Goal: Find specific page/section: Find specific page/section

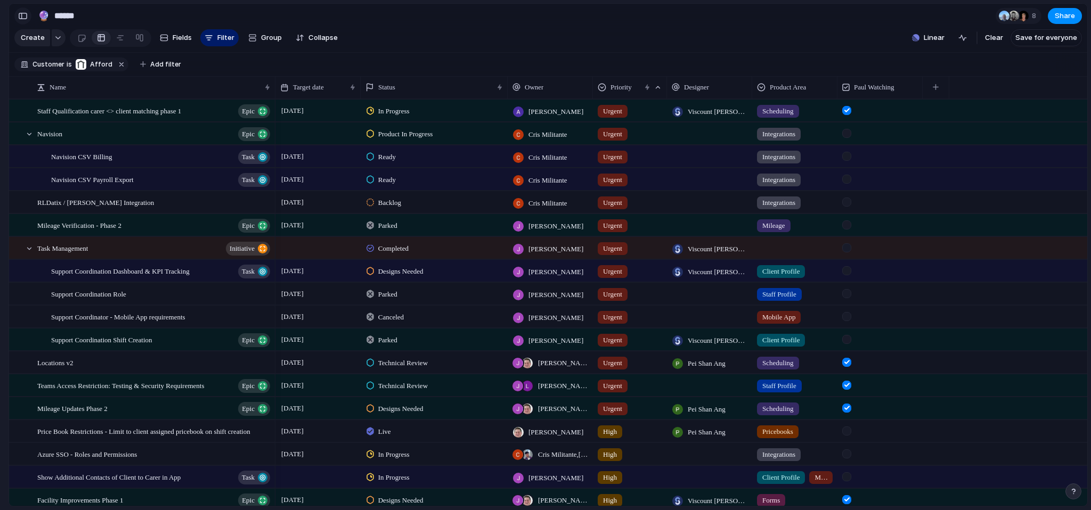
click at [21, 15] on div "button" at bounding box center [23, 15] width 10 height 7
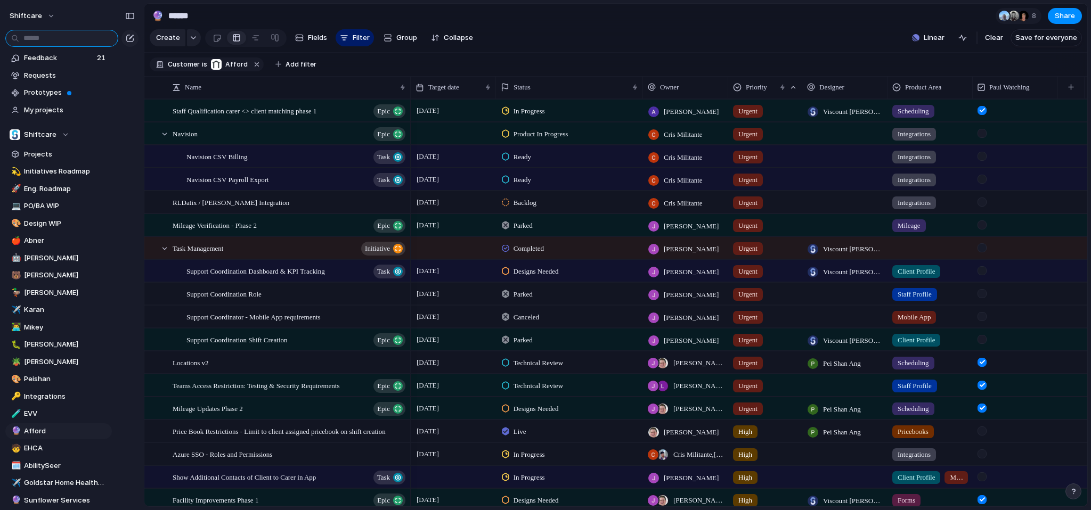
click at [34, 34] on input "text" at bounding box center [61, 38] width 113 height 17
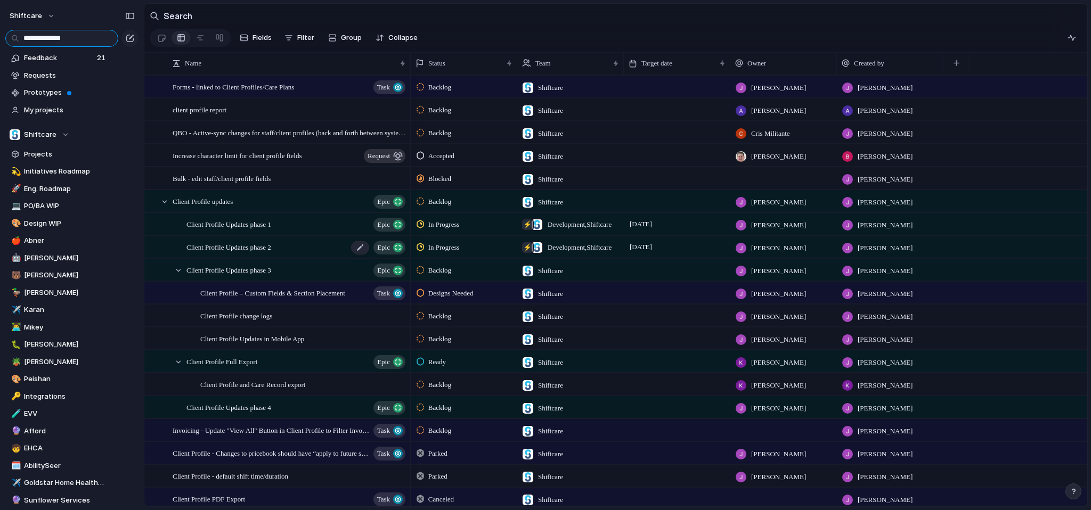
type input "**********"
click at [389, 255] on span "Epic" at bounding box center [383, 247] width 13 height 15
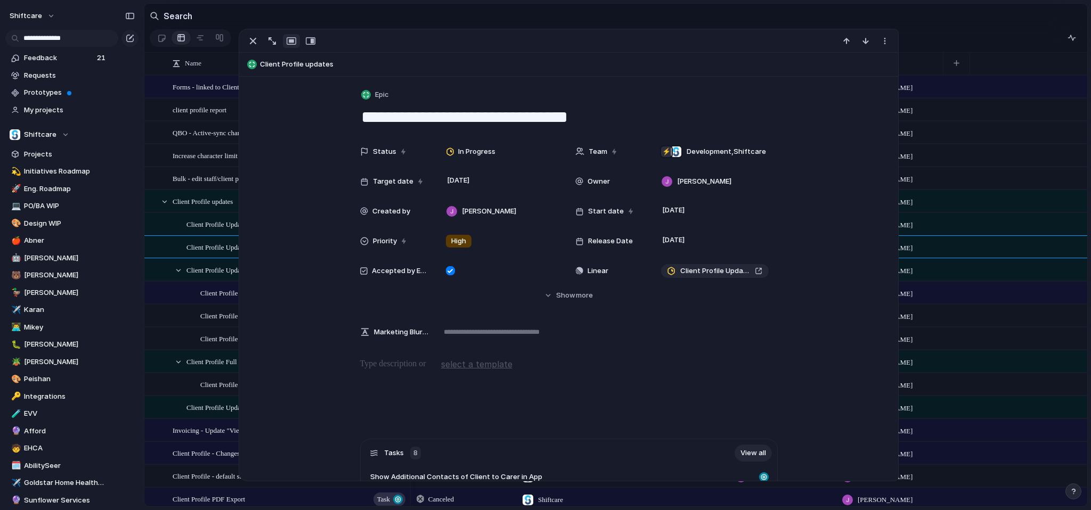
click at [1019, 304] on div "Designs Needed Shiftcare [PERSON_NAME] [PERSON_NAME]" at bounding box center [749, 292] width 676 height 23
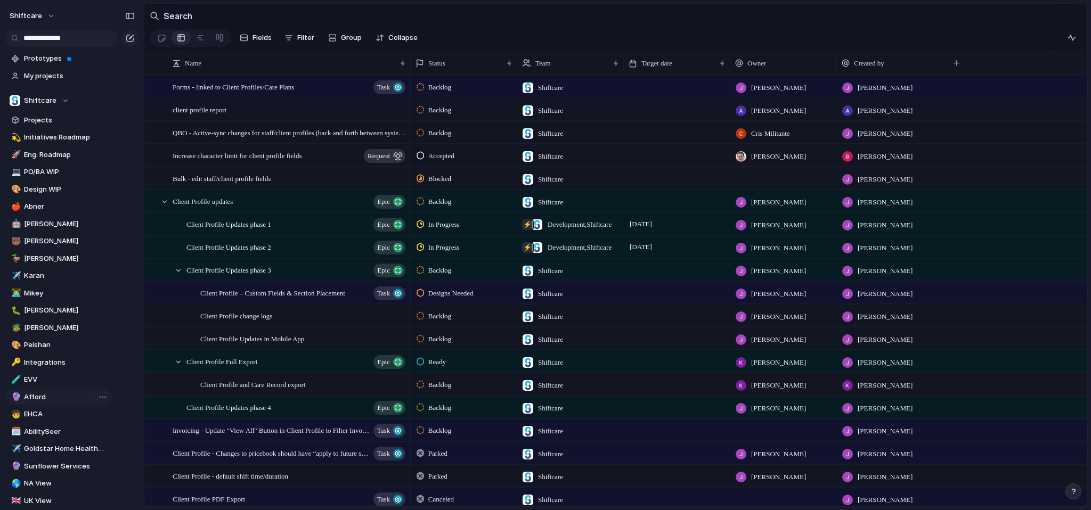
scroll to position [85, 0]
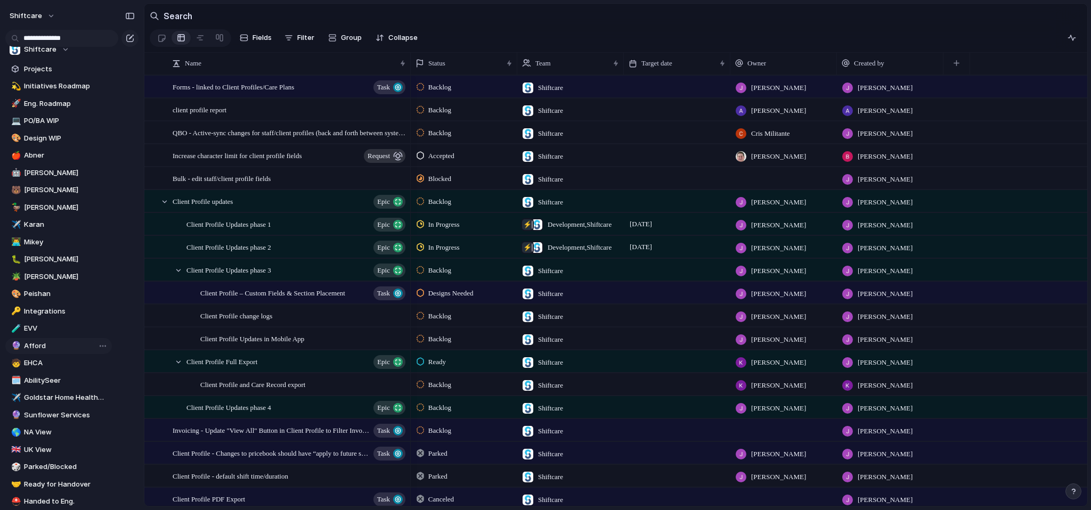
click at [54, 348] on span "Afford" at bounding box center [66, 346] width 84 height 11
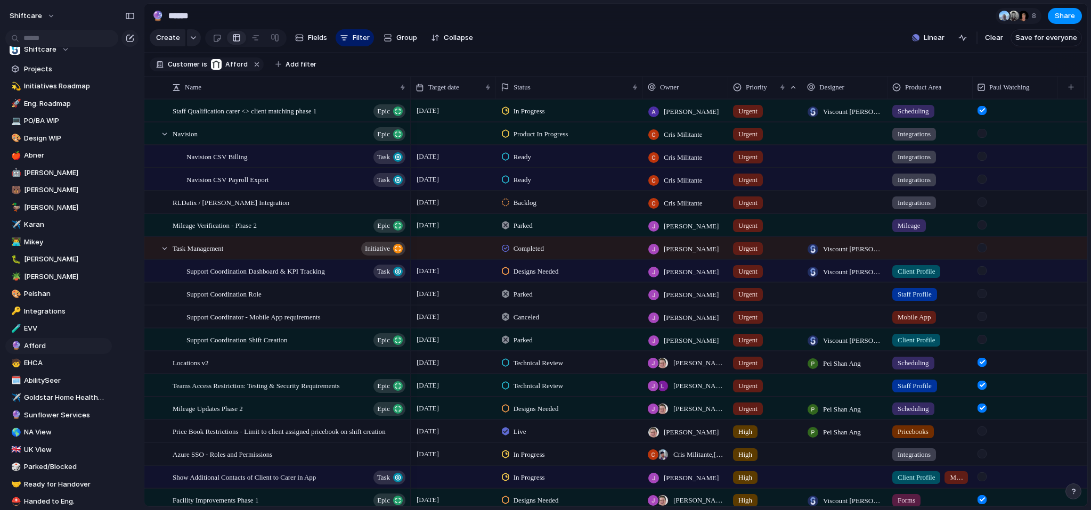
scroll to position [2, 0]
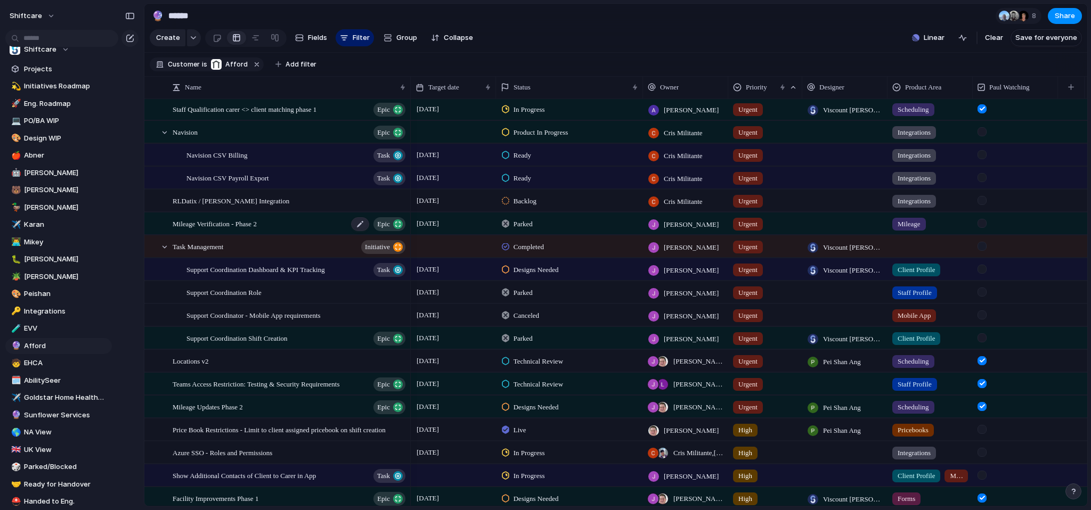
click at [392, 231] on button "Epic" at bounding box center [389, 224] width 32 height 14
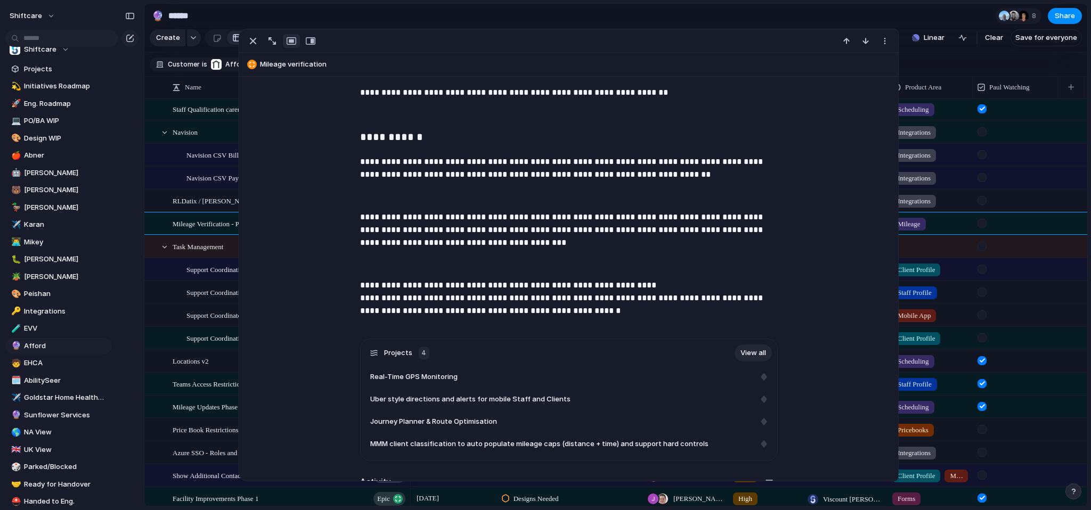
scroll to position [456, 0]
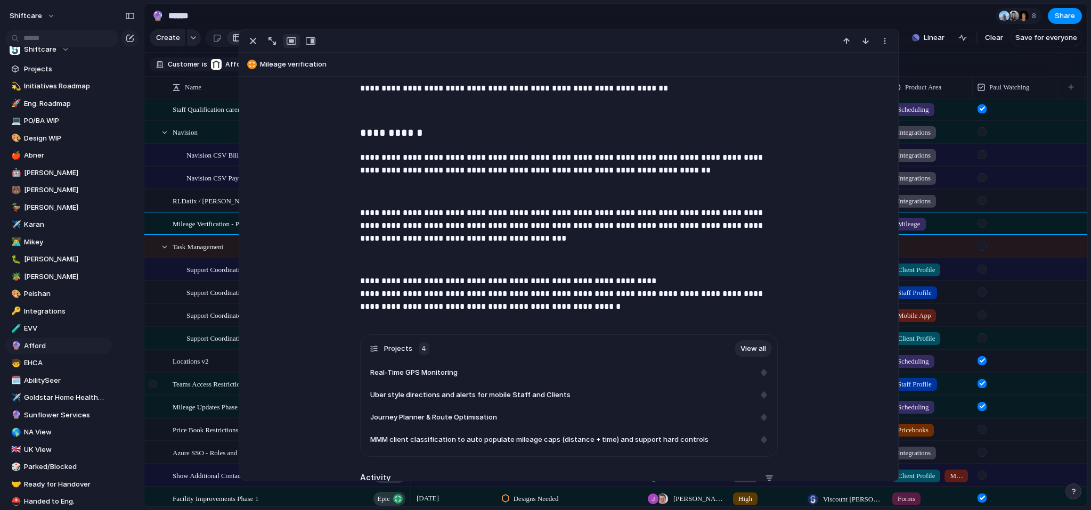
click at [157, 387] on div at bounding box center [153, 384] width 8 height 8
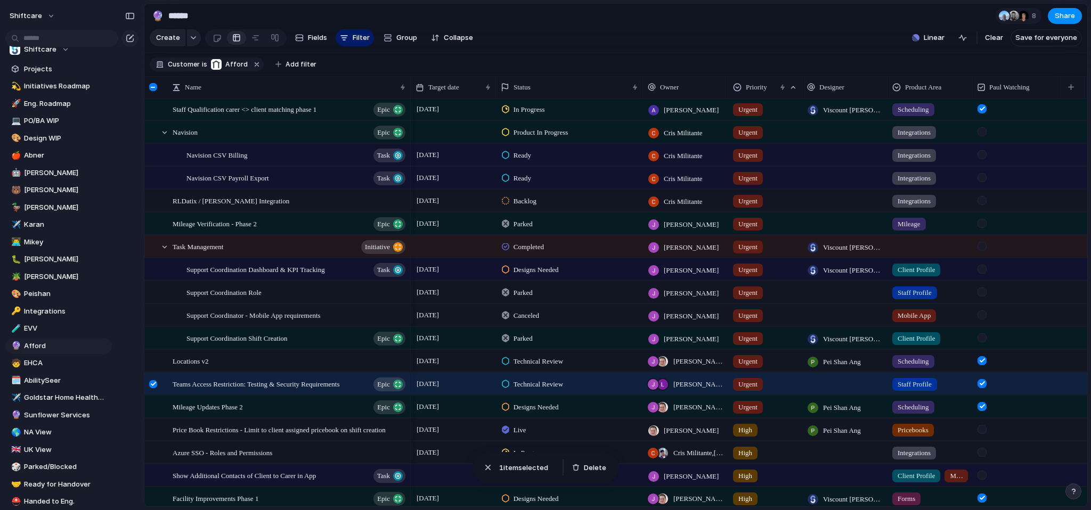
click at [152, 388] on div at bounding box center [153, 384] width 8 height 8
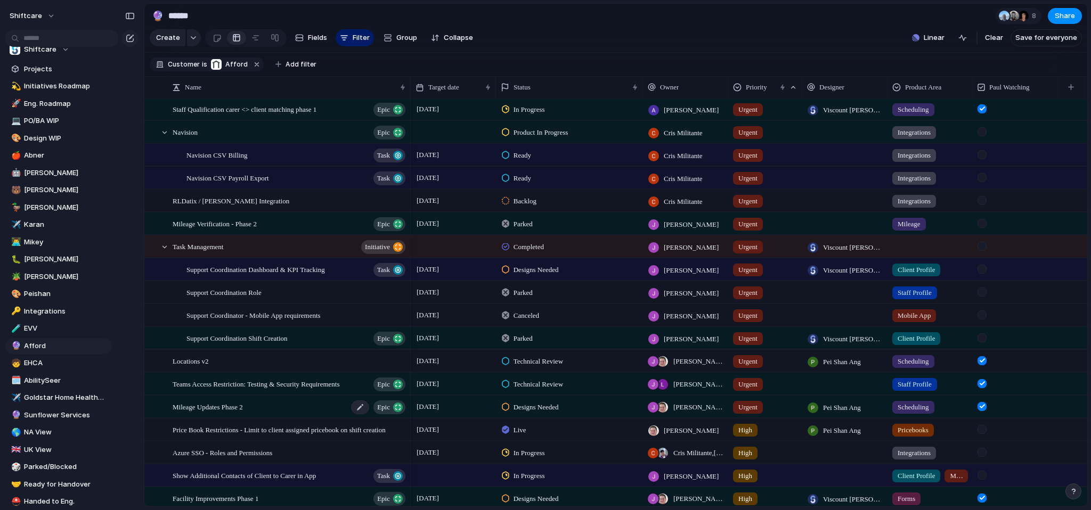
click at [382, 413] on span "Epic" at bounding box center [383, 407] width 13 height 15
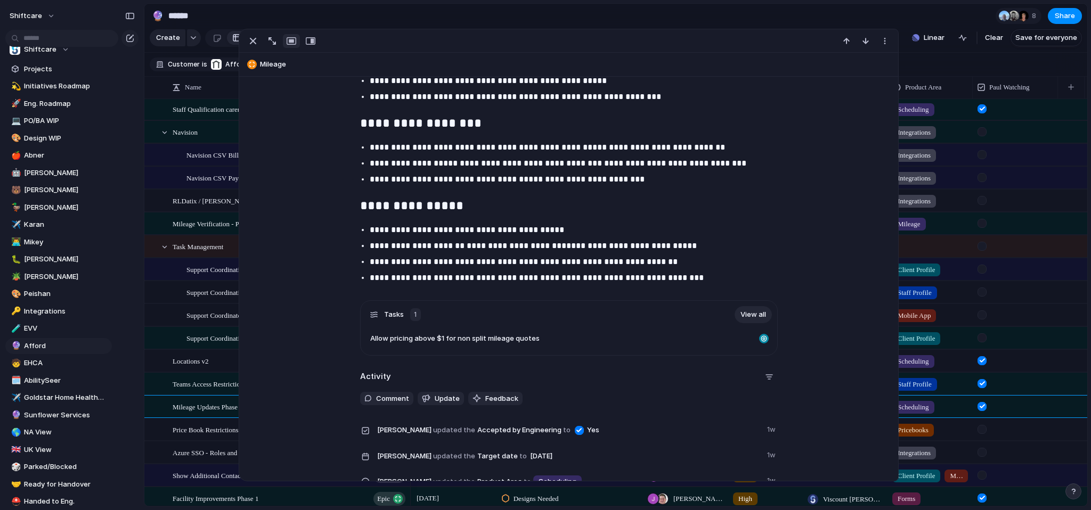
scroll to position [2496, 0]
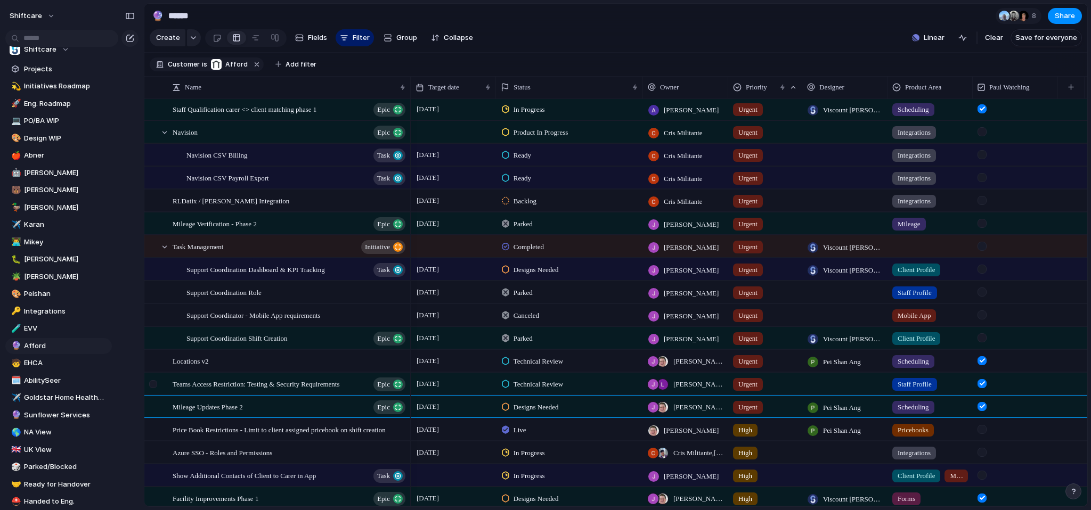
click at [152, 387] on div at bounding box center [153, 384] width 8 height 8
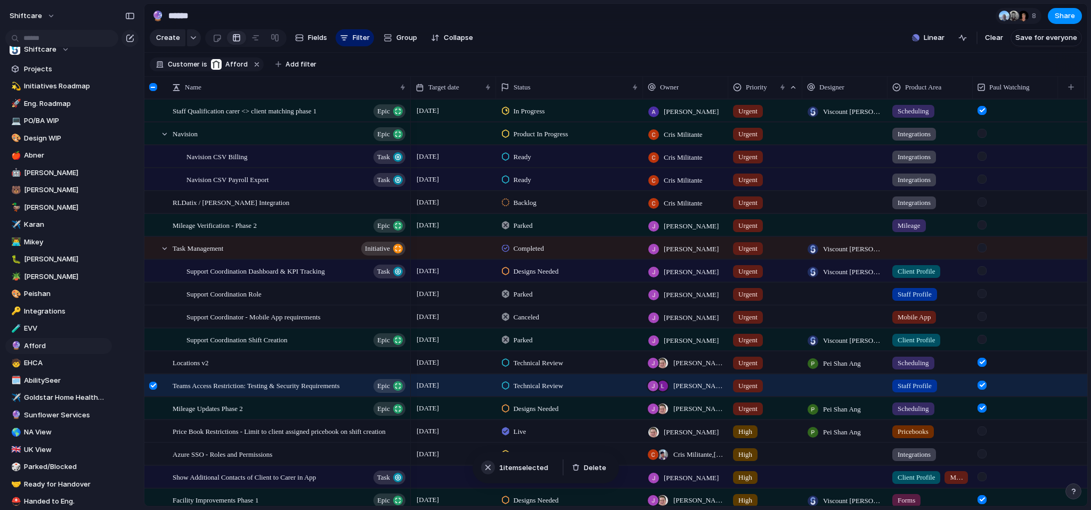
click at [488, 468] on div "button" at bounding box center [488, 467] width 11 height 11
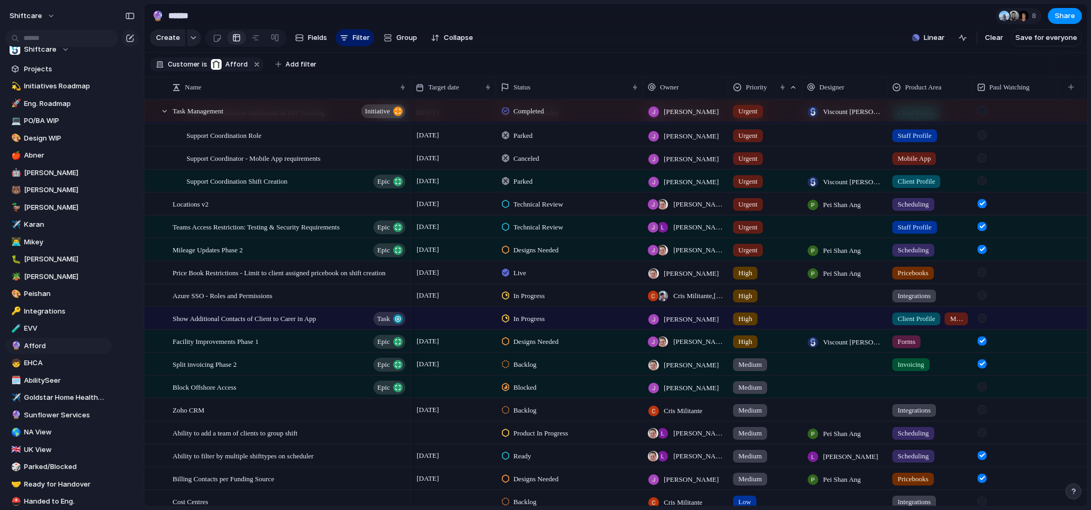
scroll to position [159, 0]
